Goal: Task Accomplishment & Management: Use online tool/utility

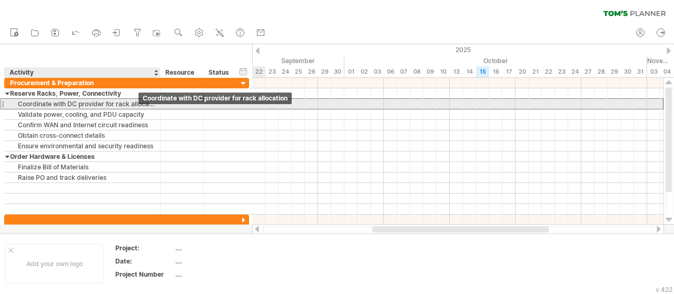
click at [129, 103] on div "Coordinate with DC provider for rack allocation" at bounding box center [82, 104] width 145 height 10
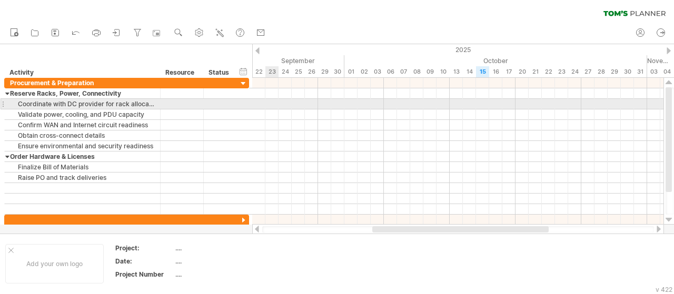
drag, startPoint x: 262, startPoint y: 104, endPoint x: 276, endPoint y: 104, distance: 14.2
click at [277, 104] on div at bounding box center [457, 104] width 411 height 11
click at [272, 104] on div at bounding box center [457, 104] width 411 height 11
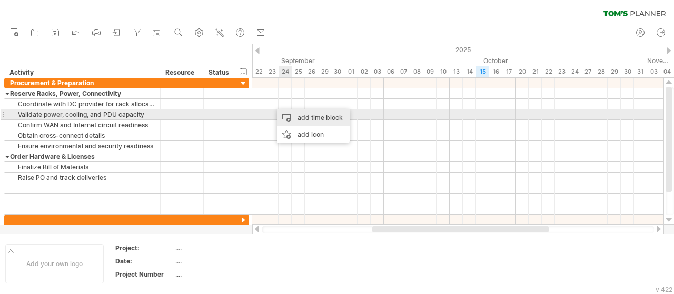
click at [298, 117] on div "add time block" at bounding box center [313, 117] width 73 height 17
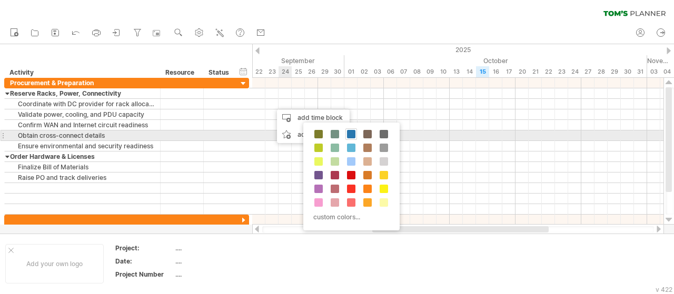
click at [352, 136] on span at bounding box center [351, 134] width 8 height 8
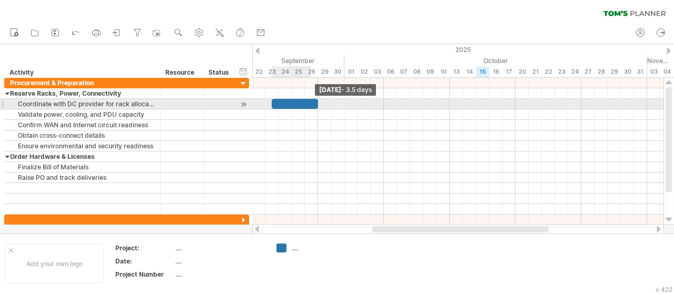
drag, startPoint x: 285, startPoint y: 102, endPoint x: 315, endPoint y: 107, distance: 30.4
click at [315, 107] on div at bounding box center [295, 104] width 46 height 10
click at [281, 102] on div at bounding box center [295, 104] width 46 height 10
click at [274, 104] on div at bounding box center [295, 104] width 46 height 10
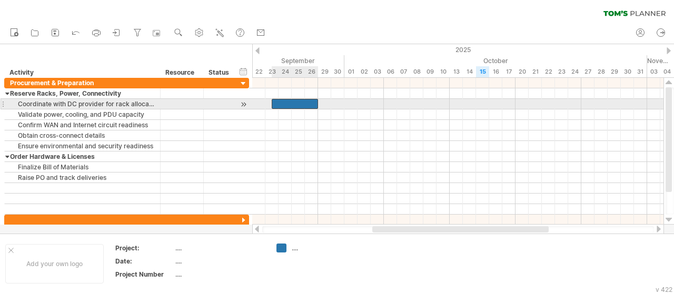
click at [274, 104] on div at bounding box center [295, 104] width 46 height 10
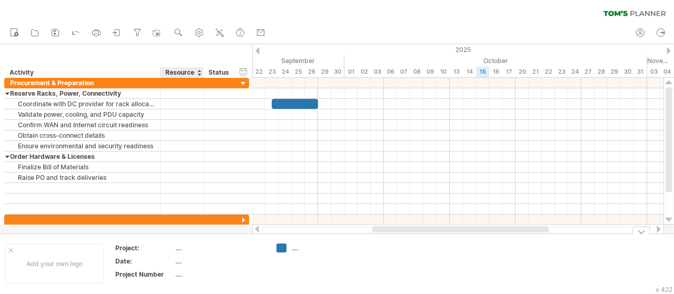
click at [177, 263] on div "...." at bounding box center [219, 261] width 88 height 9
type input "*"
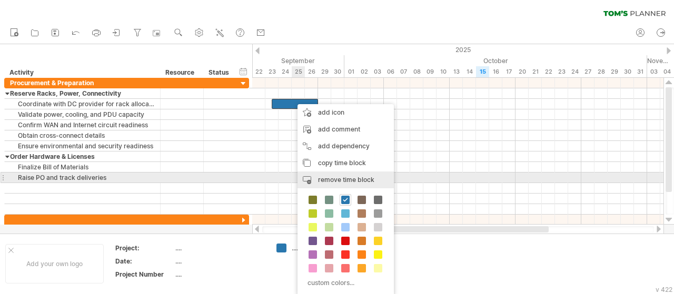
click at [338, 179] on span "remove time block" at bounding box center [346, 180] width 56 height 8
